Goal: Task Accomplishment & Management: Manage account settings

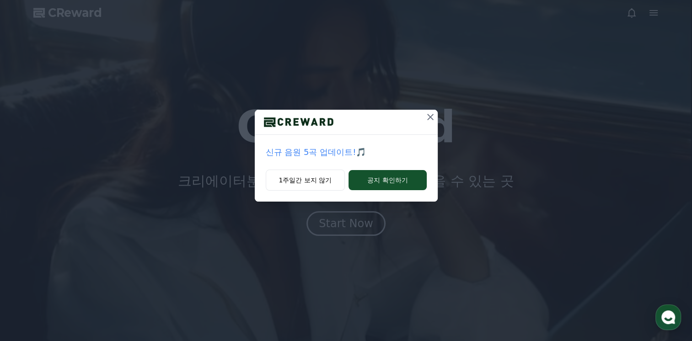
click at [427, 117] on icon at bounding box center [430, 117] width 11 height 11
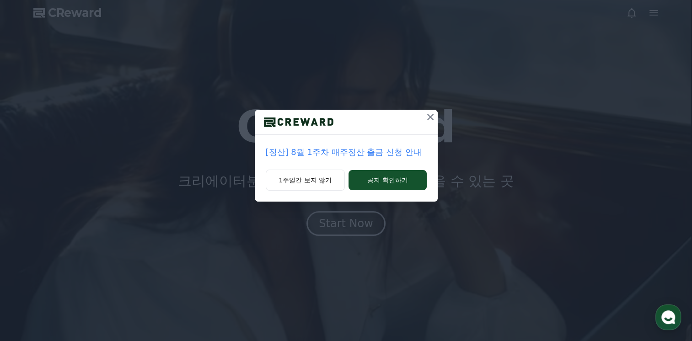
click at [427, 117] on icon at bounding box center [430, 117] width 11 height 11
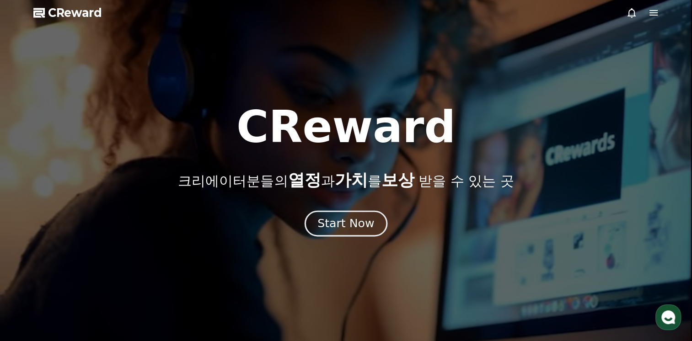
click at [380, 218] on button "Start Now" at bounding box center [345, 224] width 83 height 26
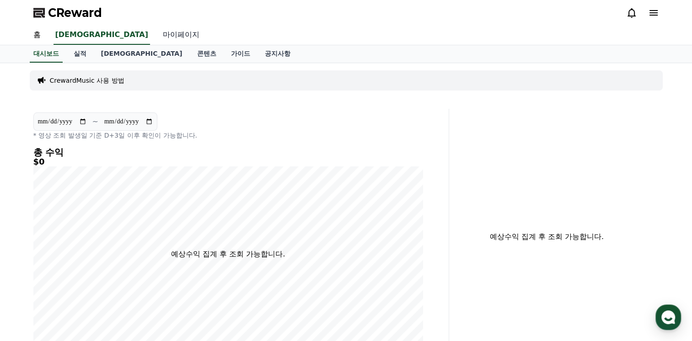
click at [155, 34] on link "마이페이지" at bounding box center [180, 35] width 51 height 19
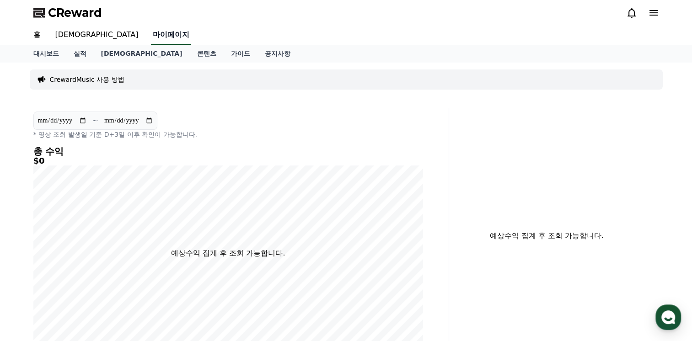
select select "**********"
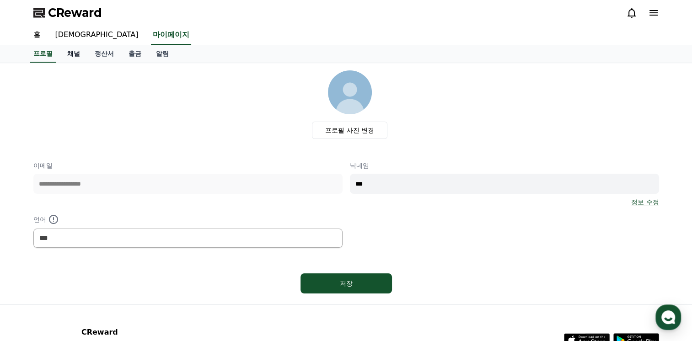
click at [76, 52] on link "채널" at bounding box center [73, 53] width 27 height 17
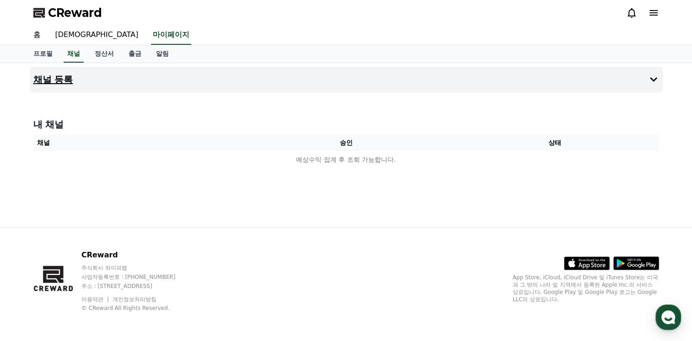
click at [53, 78] on h4 "채널 등록" at bounding box center [53, 80] width 40 height 10
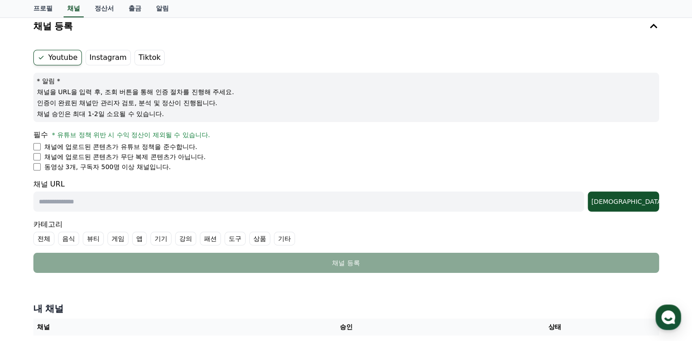
scroll to position [55, 0]
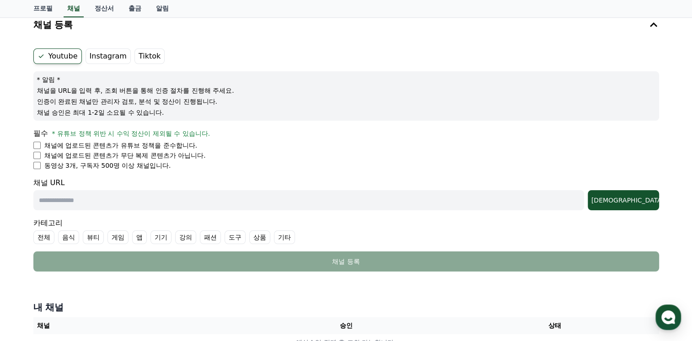
click at [184, 177] on div "채널 URL 조회" at bounding box center [345, 193] width 625 height 33
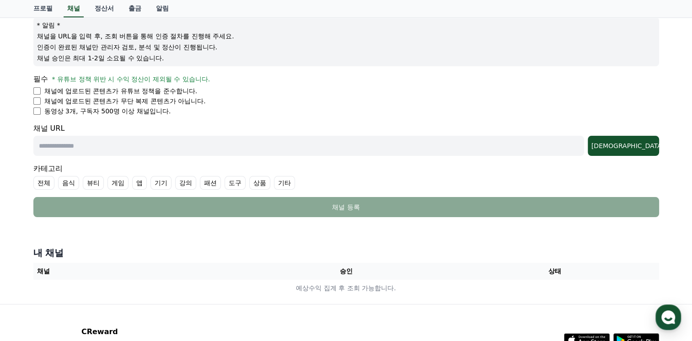
scroll to position [110, 0]
click at [634, 147] on div "조회" at bounding box center [623, 145] width 64 height 9
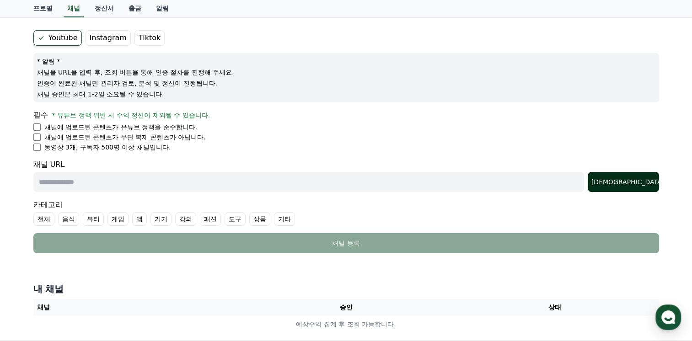
scroll to position [55, 0]
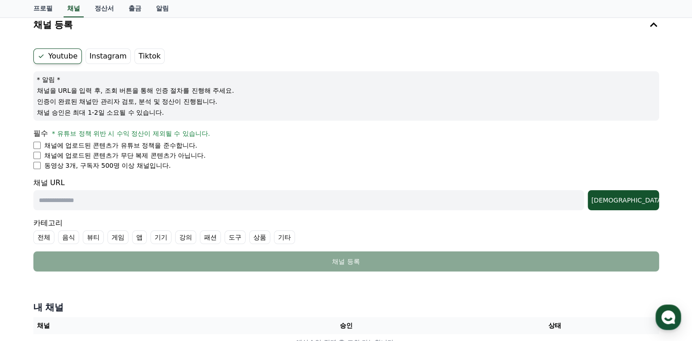
drag, startPoint x: 436, startPoint y: 339, endPoint x: 433, endPoint y: 347, distance: 8.7
click at [433, 341] on html "CReward 홈 음원 마이페이지 프로필 채널 정산서 출금 알림 채널 등록 Youtube Instagram Tiktok * 알림 * 채널을 U…" at bounding box center [346, 208] width 692 height 527
click at [682, 150] on div "채널 등록 Youtube Instagram Tiktok * 알림 * 채널을 URL을 입력 후, 조회 버튼을 통해 인증 절차를 진행해 주세요. …" at bounding box center [346, 183] width 692 height 350
click at [432, 198] on input "text" at bounding box center [308, 200] width 550 height 20
paste input "**********"
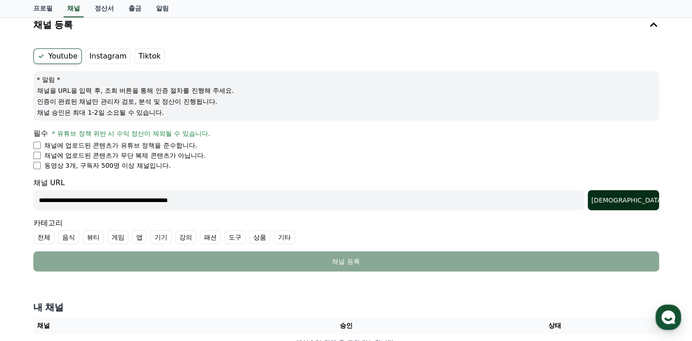
type input "**********"
click at [636, 200] on div "조회" at bounding box center [623, 200] width 64 height 9
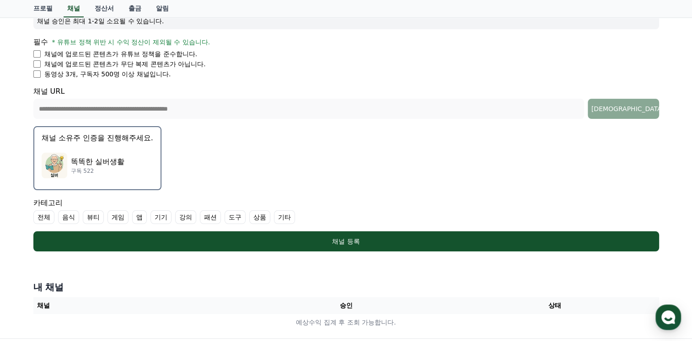
scroll to position [165, 0]
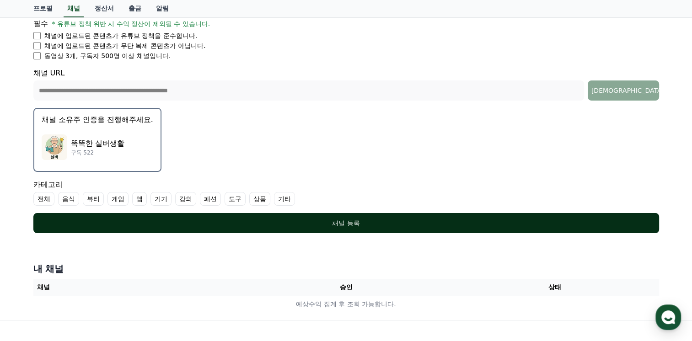
click at [340, 218] on div "채널 등록" at bounding box center [346, 222] width 589 height 9
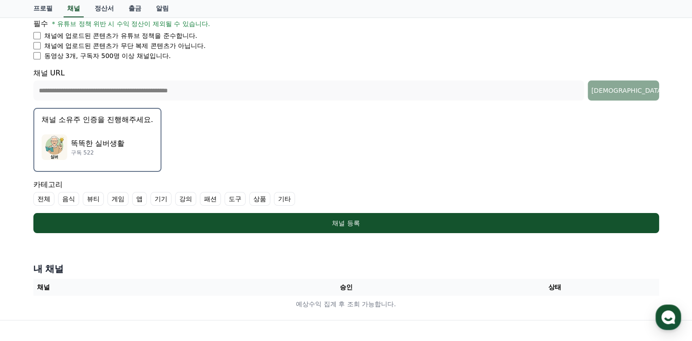
click at [278, 195] on label "기타" at bounding box center [284, 199] width 21 height 14
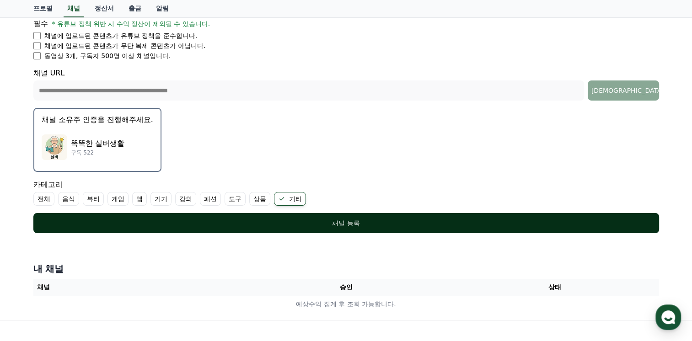
click at [336, 221] on div "채널 등록" at bounding box center [346, 222] width 589 height 9
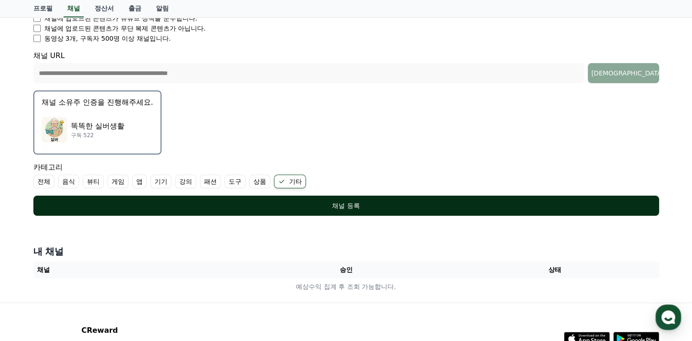
scroll to position [183, 0]
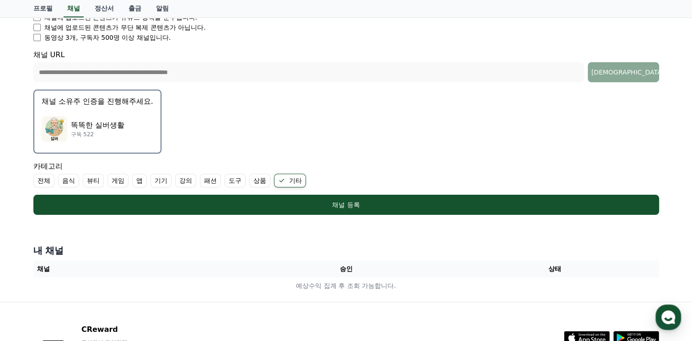
click at [93, 103] on p "채널 소유주 인증을 진행해주세요." at bounding box center [98, 101] width 112 height 11
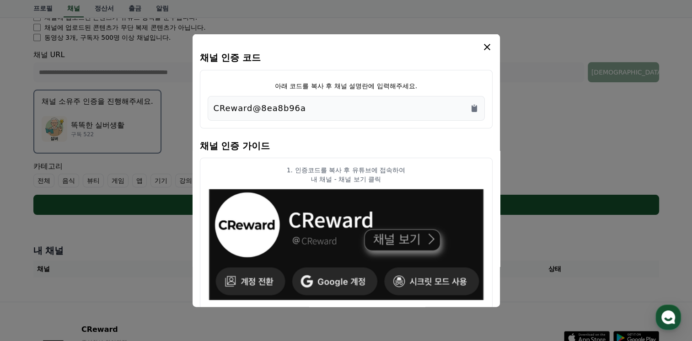
click at [305, 107] on div "CReward@8ea8b96a" at bounding box center [345, 108] width 265 height 13
click at [473, 109] on icon "Copy to clipboard" at bounding box center [473, 108] width 5 height 7
click at [485, 50] on icon "modal" at bounding box center [486, 47] width 11 height 11
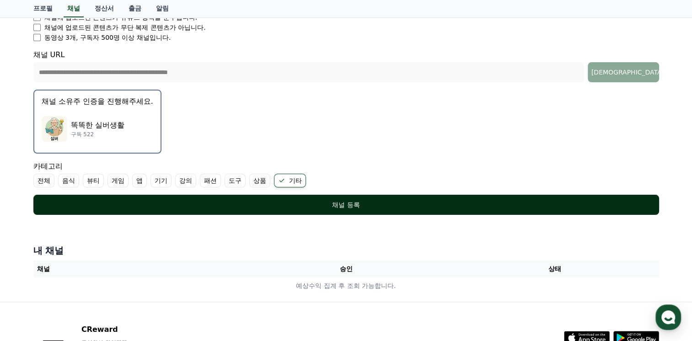
click at [351, 201] on div "채널 등록" at bounding box center [346, 204] width 589 height 9
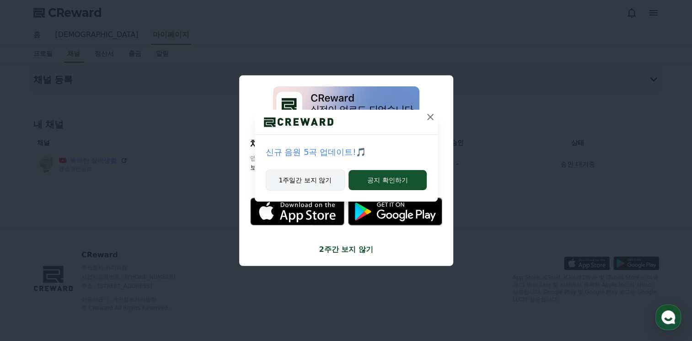
click at [320, 181] on button "1주일간 보지 않기" at bounding box center [306, 180] width 80 height 21
click at [318, 178] on button "1주일간 보지 않기" at bounding box center [306, 180] width 80 height 21
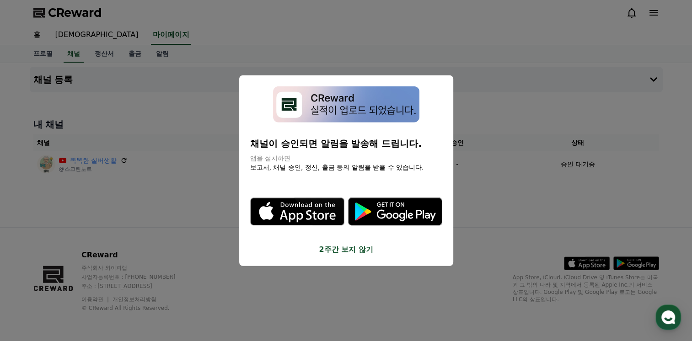
click at [339, 244] on button "2주간 보지 않기" at bounding box center [346, 249] width 192 height 11
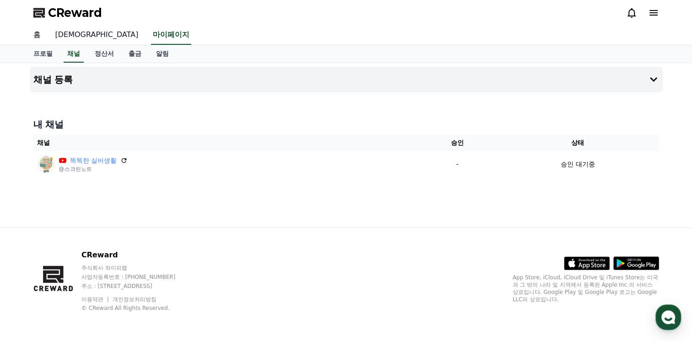
click at [64, 34] on link "[DEMOGRAPHIC_DATA]" at bounding box center [97, 35] width 98 height 19
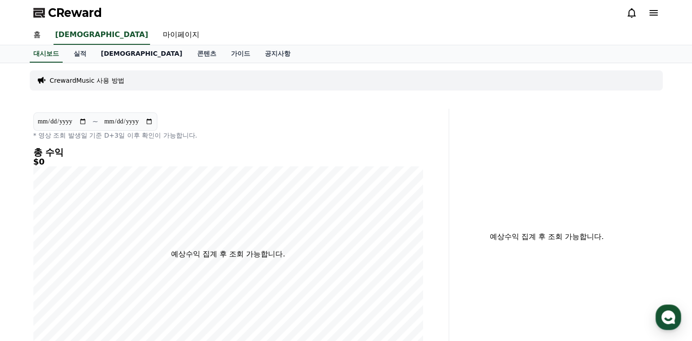
click at [110, 53] on link "[DEMOGRAPHIC_DATA]" at bounding box center [142, 53] width 96 height 17
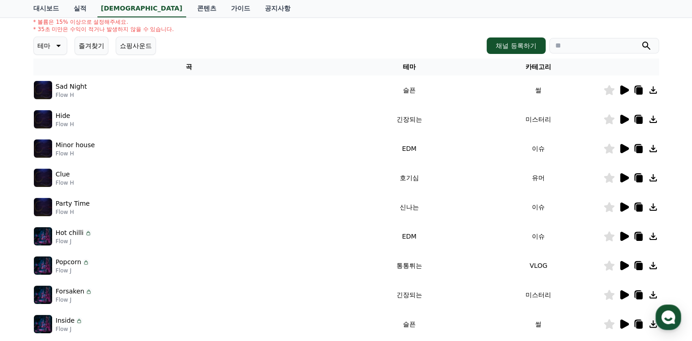
scroll to position [110, 0]
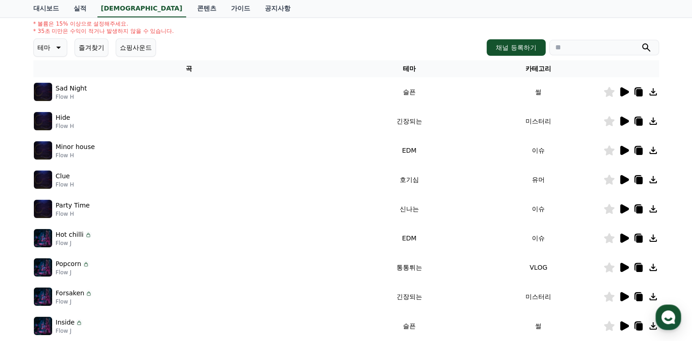
click at [623, 89] on icon at bounding box center [624, 91] width 9 height 9
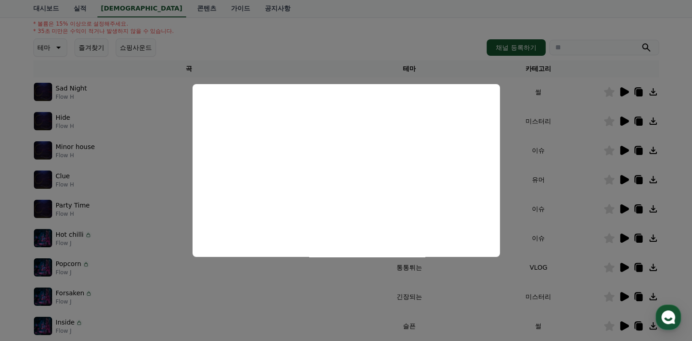
click at [408, 21] on button "close modal" at bounding box center [346, 170] width 692 height 341
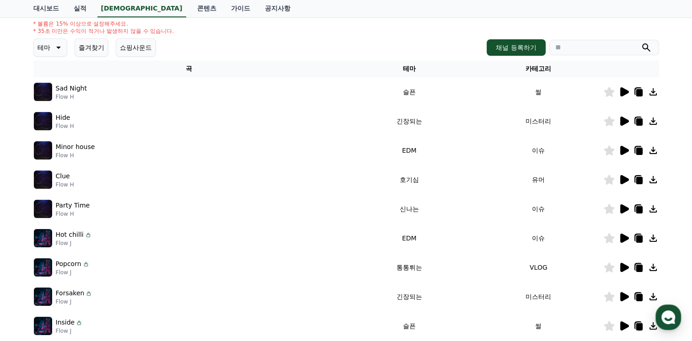
click at [637, 92] on icon at bounding box center [638, 92] width 6 height 7
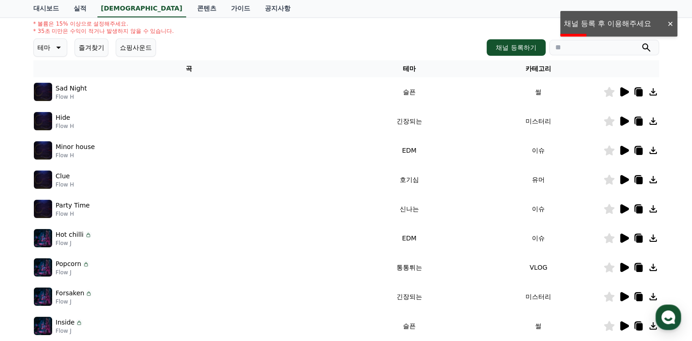
click at [671, 25] on div at bounding box center [669, 24] width 15 height 9
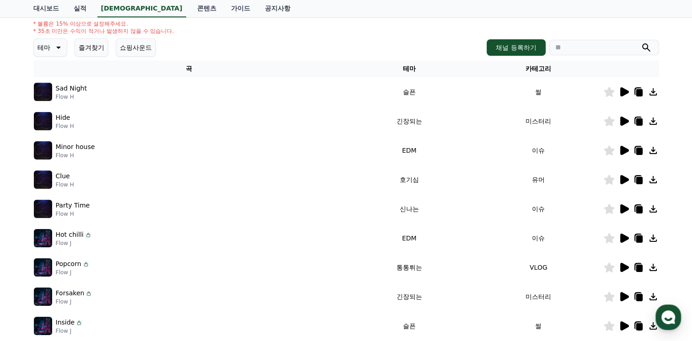
click at [300, 39] on div "테마 즐겨찾기 쇼핑사운드 채널 등록하기" at bounding box center [345, 47] width 625 height 18
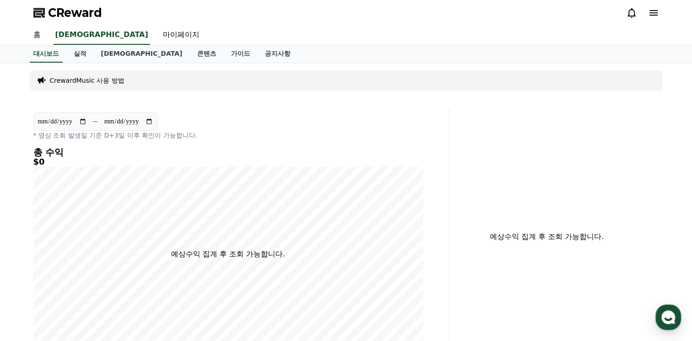
click at [36, 35] on link "홈" at bounding box center [37, 35] width 22 height 19
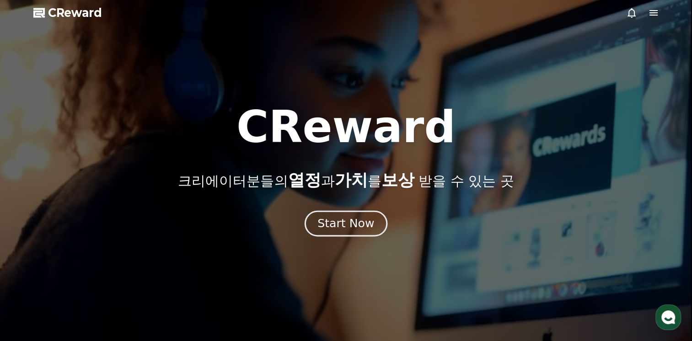
click at [340, 220] on div "Start Now" at bounding box center [345, 224] width 57 height 16
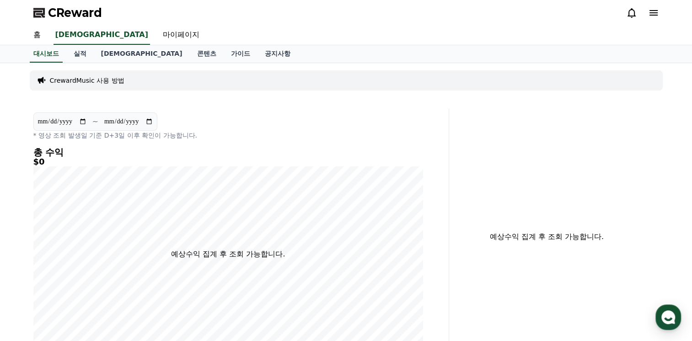
click at [647, 16] on div at bounding box center [642, 12] width 33 height 11
click at [653, 11] on icon at bounding box center [653, 12] width 11 height 11
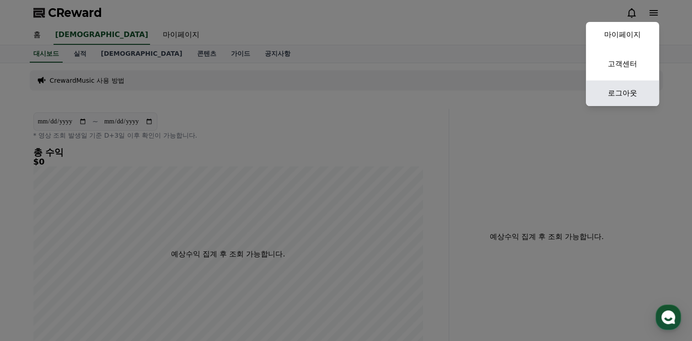
click at [619, 94] on link "로그아웃" at bounding box center [622, 93] width 73 height 26
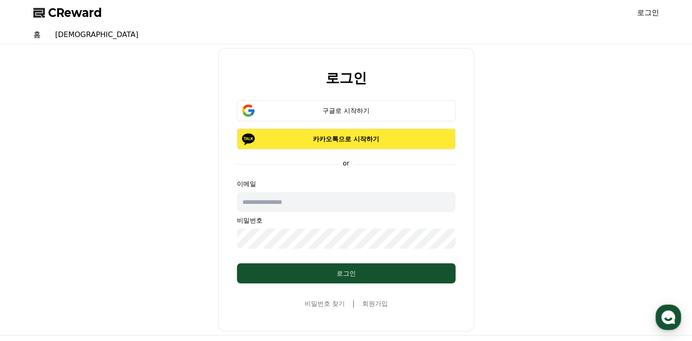
click at [361, 136] on p "카카오톡으로 시작하기" at bounding box center [346, 138] width 192 height 9
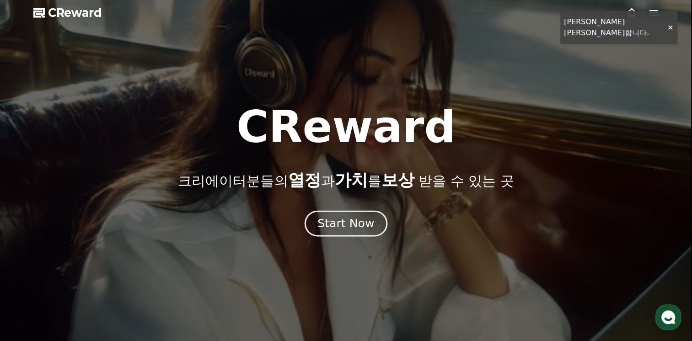
drag, startPoint x: 0, startPoint y: 0, endPoint x: 325, endPoint y: 228, distance: 397.0
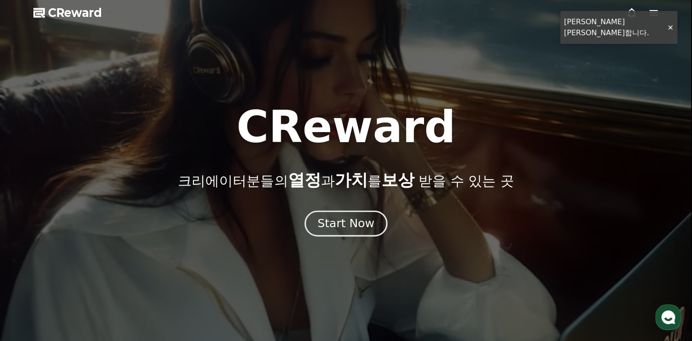
click at [325, 228] on div "Start Now" at bounding box center [345, 224] width 57 height 16
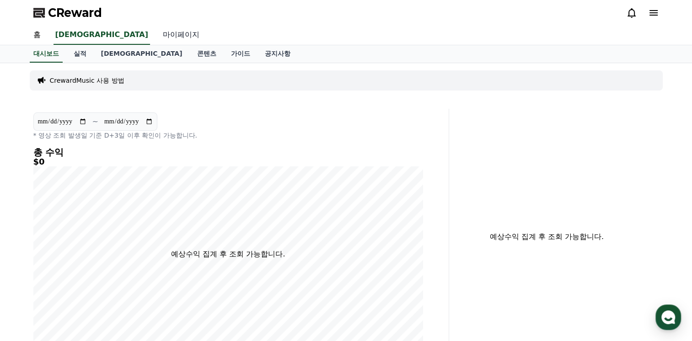
click at [155, 34] on link "마이페이지" at bounding box center [180, 35] width 51 height 19
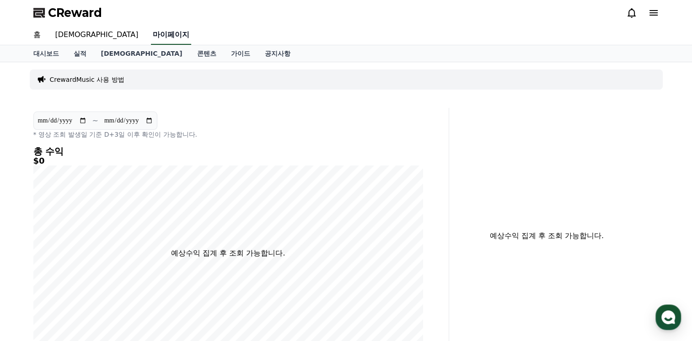
select select "**********"
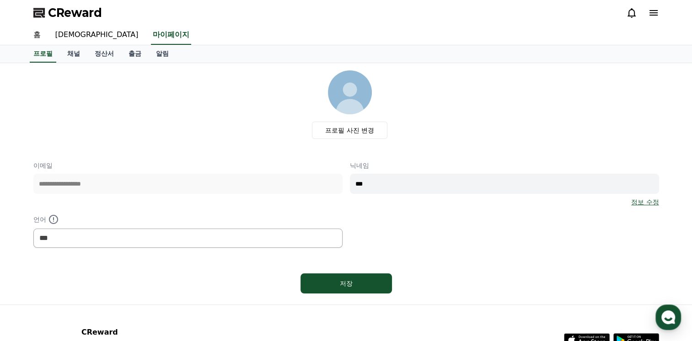
click at [651, 11] on icon at bounding box center [653, 12] width 11 height 11
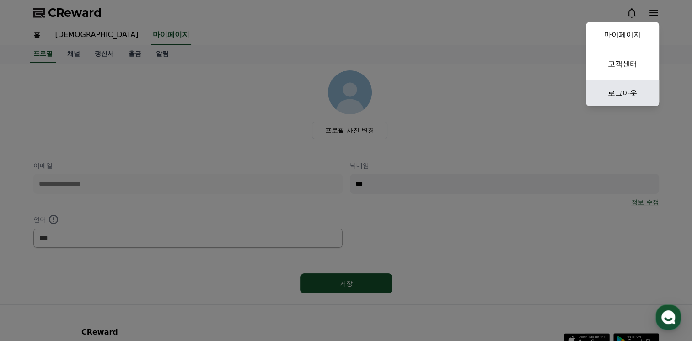
click at [622, 95] on link "로그아웃" at bounding box center [622, 93] width 73 height 26
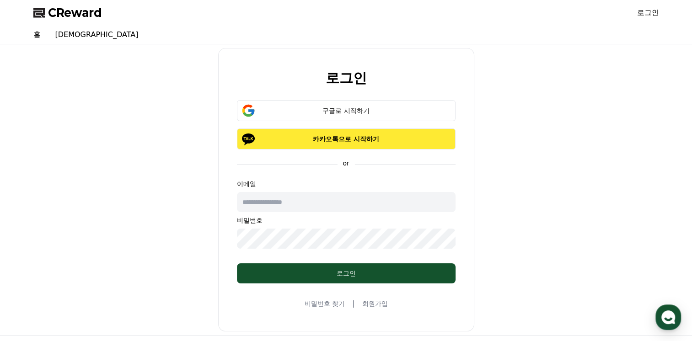
click at [347, 138] on p "카카오톡으로 시작하기" at bounding box center [346, 138] width 192 height 9
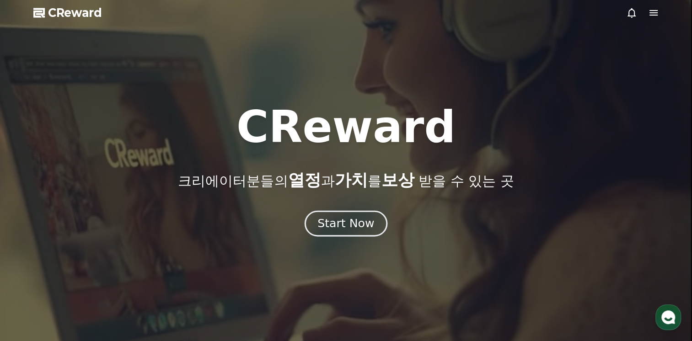
click at [341, 222] on div "Start Now" at bounding box center [345, 224] width 57 height 16
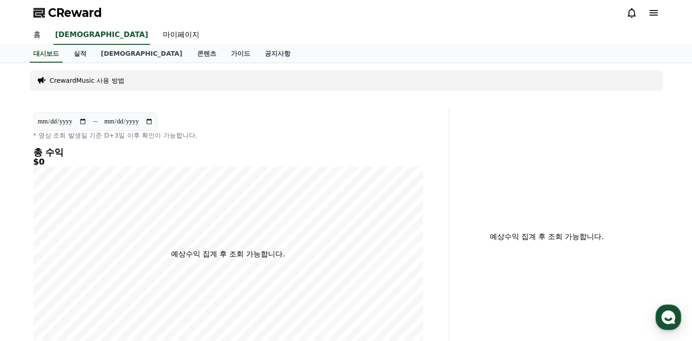
click at [33, 34] on link "홈" at bounding box center [37, 35] width 22 height 19
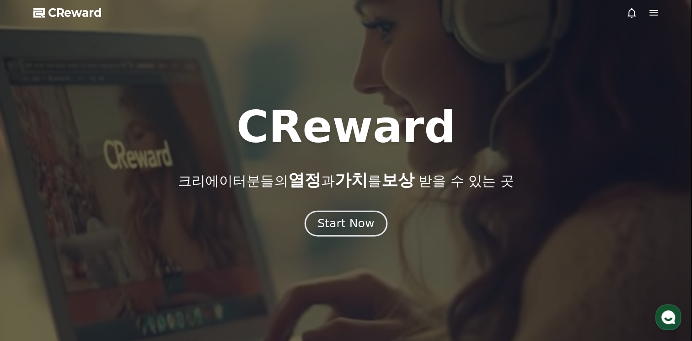
click at [340, 229] on div "Start Now" at bounding box center [345, 224] width 57 height 16
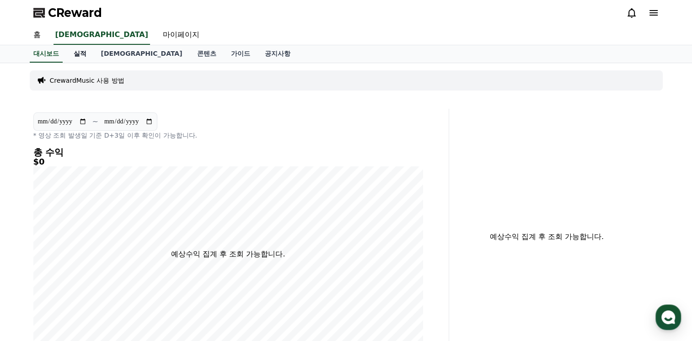
click at [83, 51] on link "실적" at bounding box center [79, 53] width 27 height 17
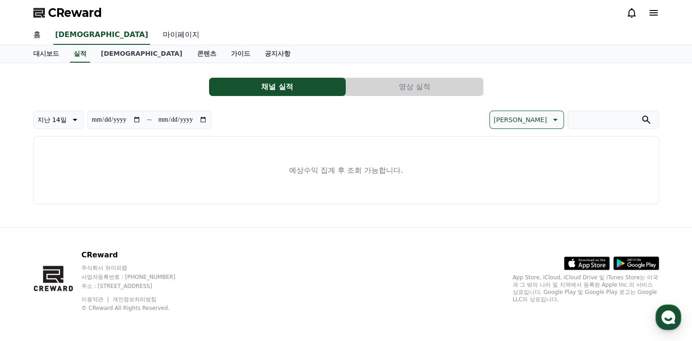
click at [155, 33] on link "마이페이지" at bounding box center [180, 35] width 51 height 19
select select "**********"
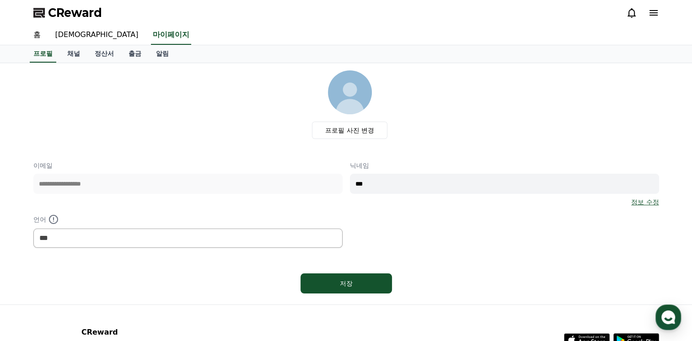
click at [648, 13] on icon at bounding box center [653, 12] width 11 height 11
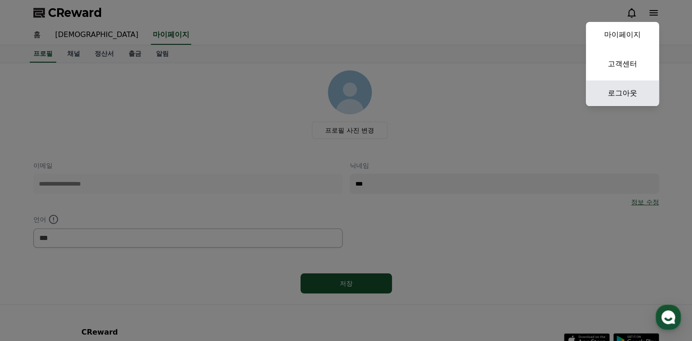
click at [625, 89] on link "로그아웃" at bounding box center [622, 93] width 73 height 26
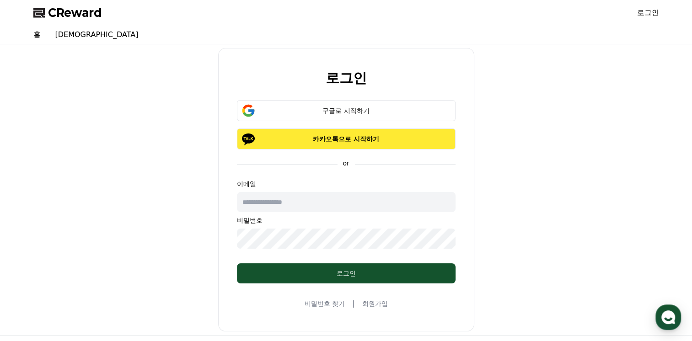
click at [378, 136] on p "카카오톡으로 시작하기" at bounding box center [346, 138] width 192 height 9
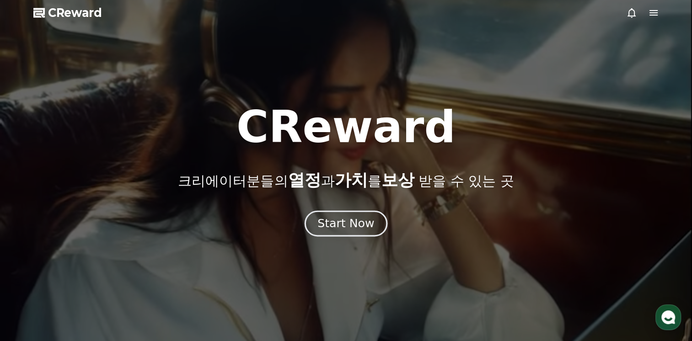
click at [364, 221] on div "Start Now" at bounding box center [345, 224] width 57 height 16
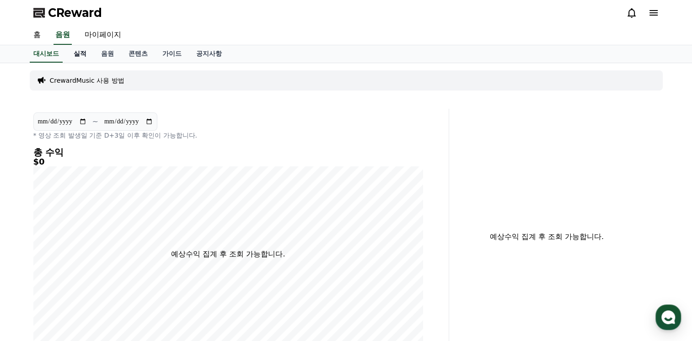
click at [86, 52] on link "실적" at bounding box center [79, 53] width 27 height 17
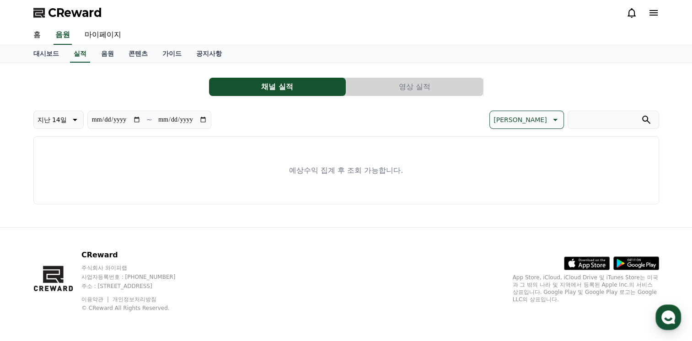
click at [654, 14] on icon at bounding box center [653, 12] width 11 height 11
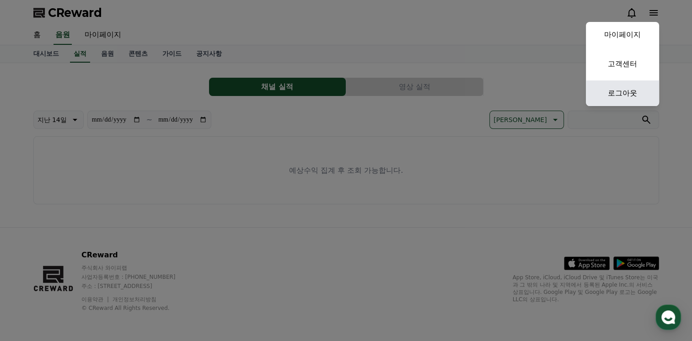
click at [620, 86] on link "로그아웃" at bounding box center [622, 93] width 73 height 26
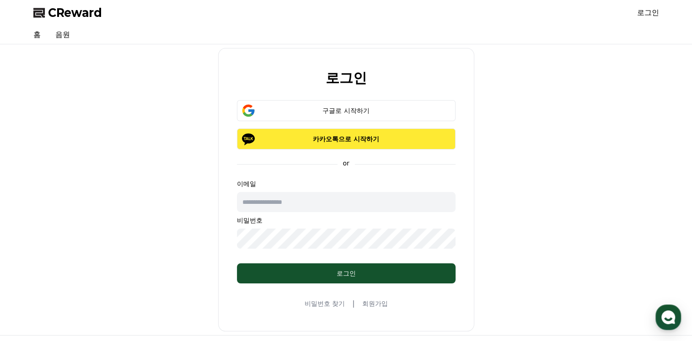
click at [348, 134] on p "카카오톡으로 시작하기" at bounding box center [346, 138] width 192 height 9
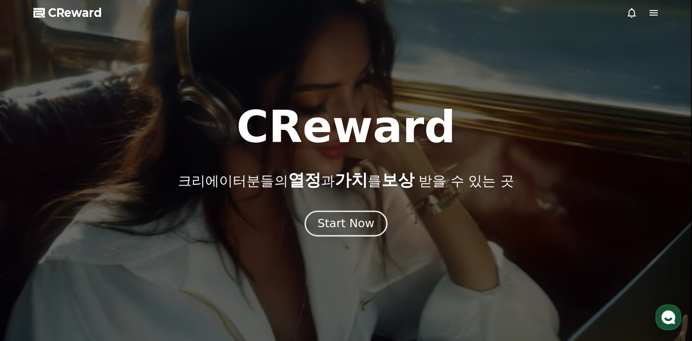
click at [341, 225] on div "Start Now" at bounding box center [345, 224] width 57 height 16
